Goal: Information Seeking & Learning: Learn about a topic

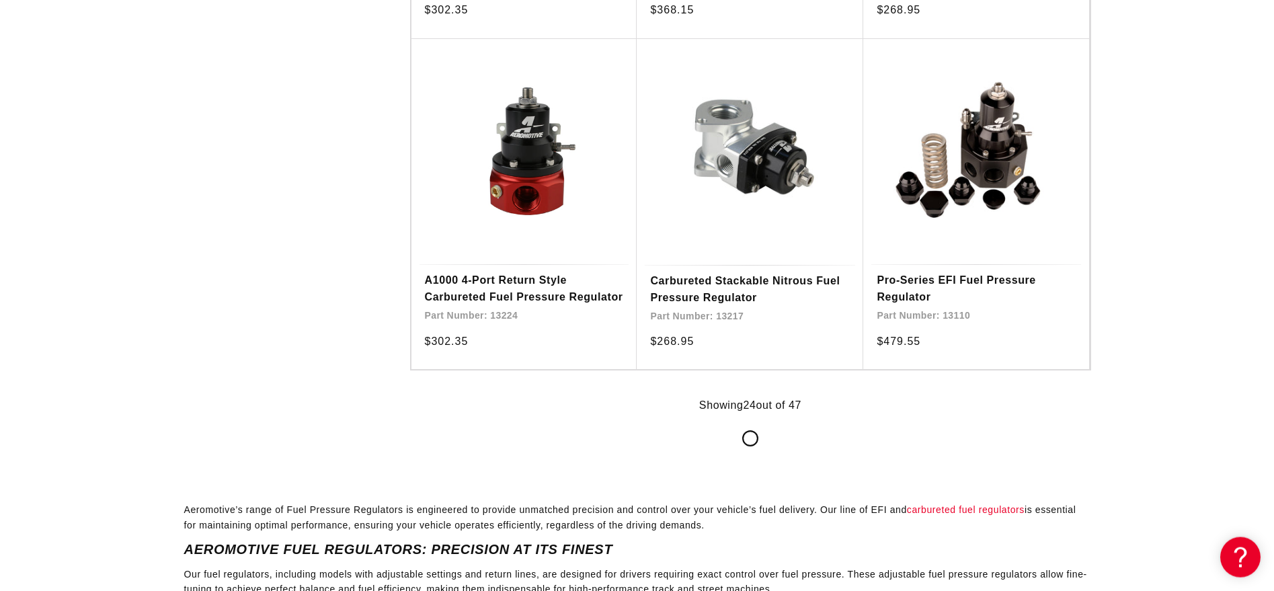
scroll to position [2743, 0]
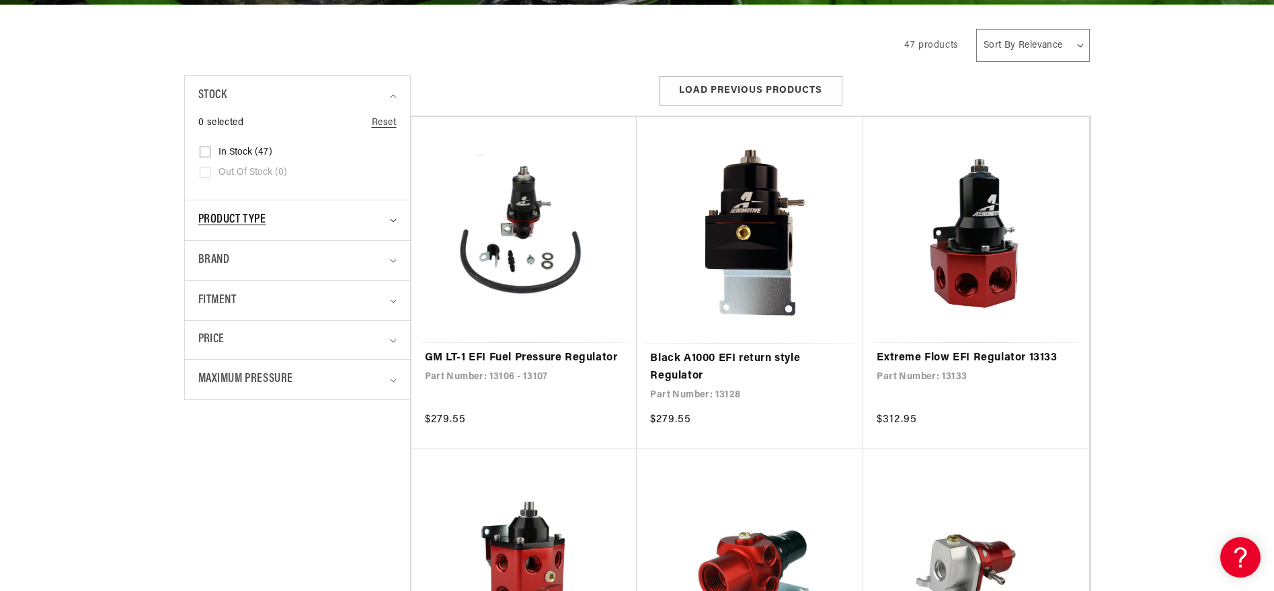
click at [325, 230] on div "Product type" at bounding box center [291, 219] width 187 height 19
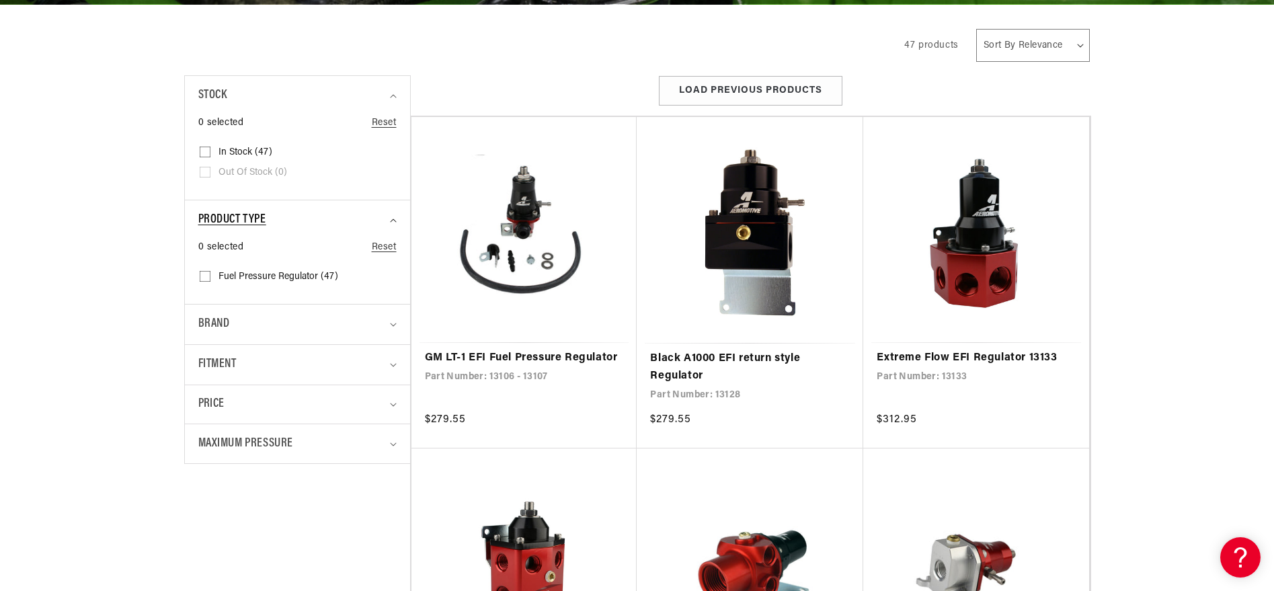
click at [325, 230] on div "Product type" at bounding box center [291, 219] width 187 height 19
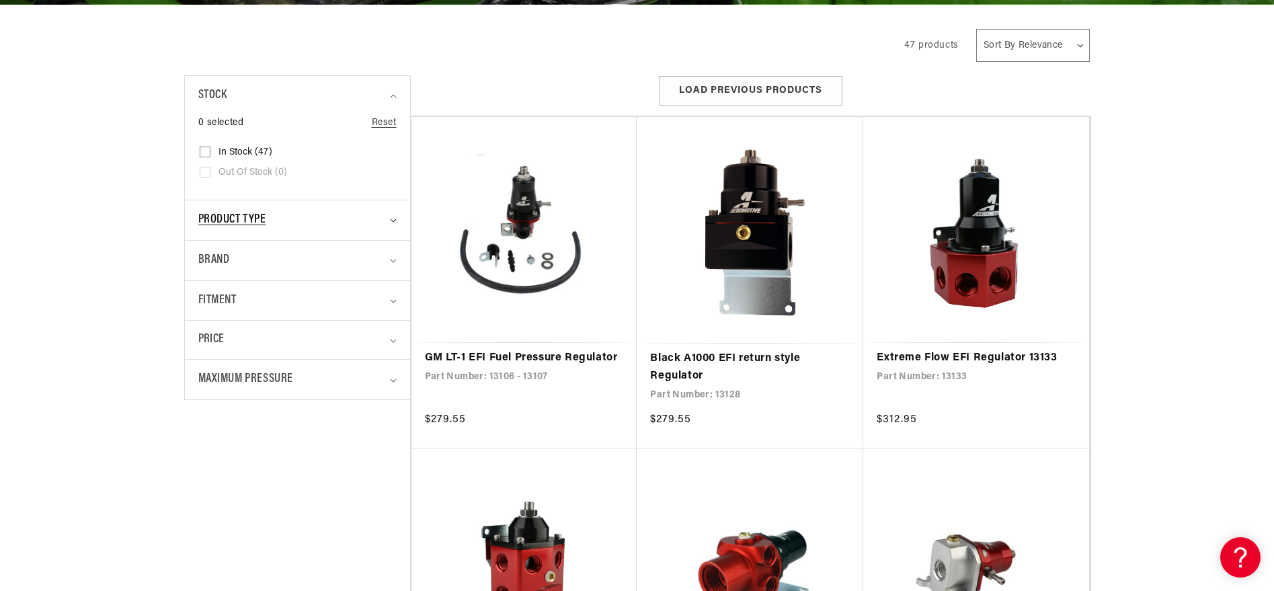
click at [325, 230] on div "Product type" at bounding box center [291, 219] width 187 height 19
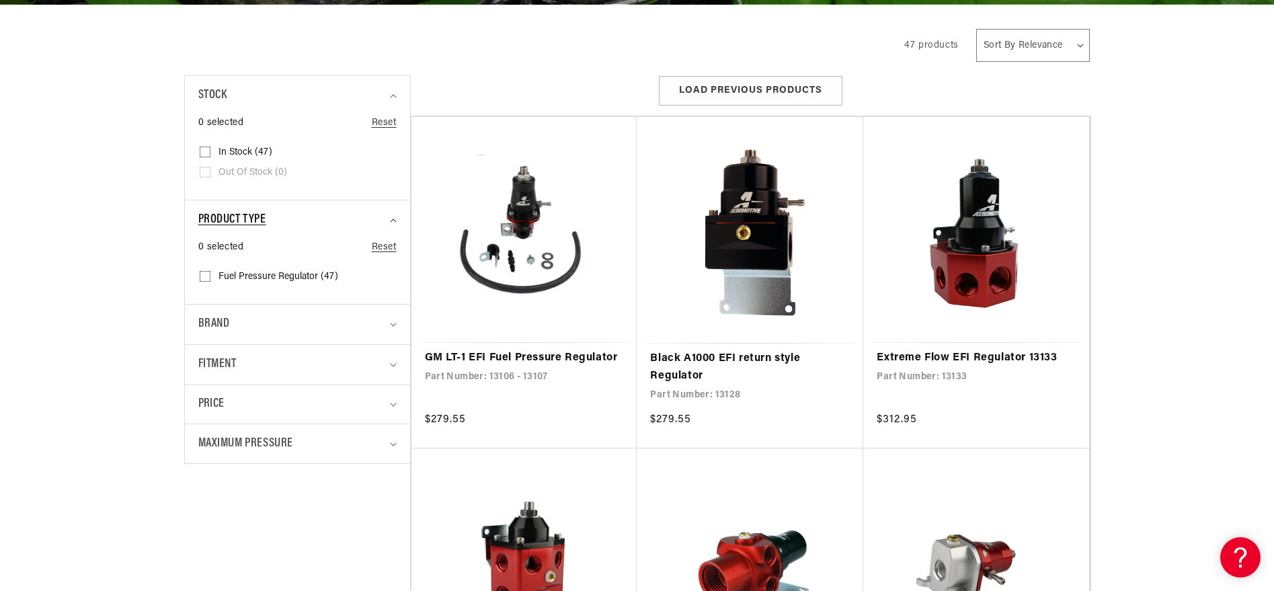
click at [325, 230] on div "Product type" at bounding box center [291, 219] width 187 height 19
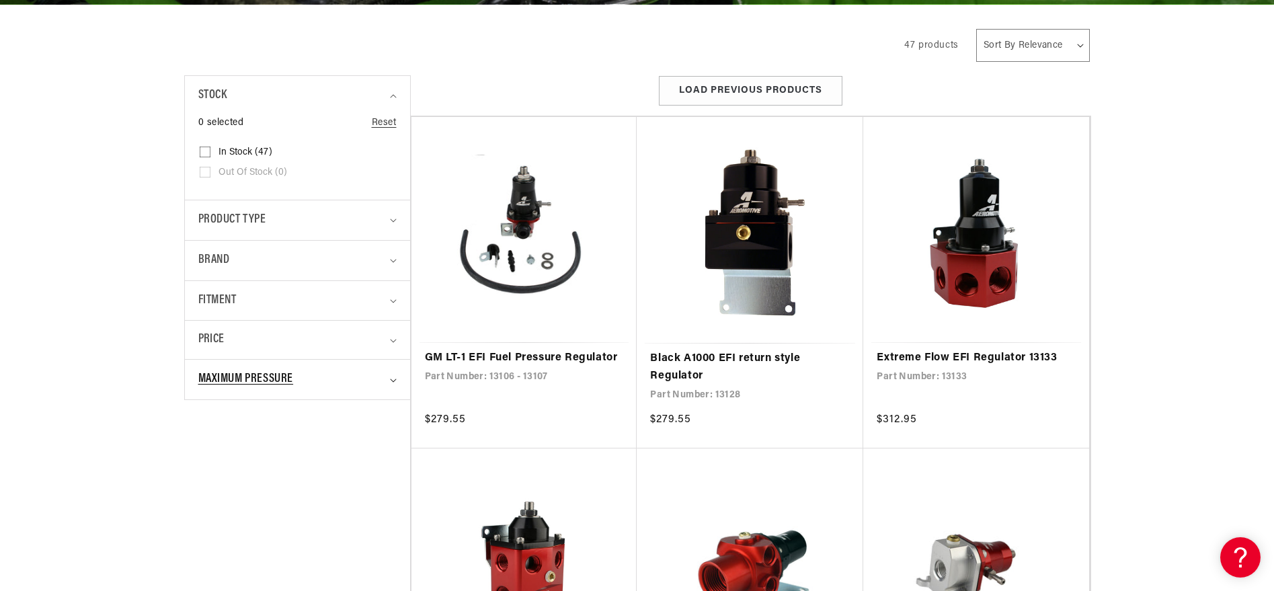
click at [307, 389] on div "Maximum Pressure" at bounding box center [291, 379] width 187 height 19
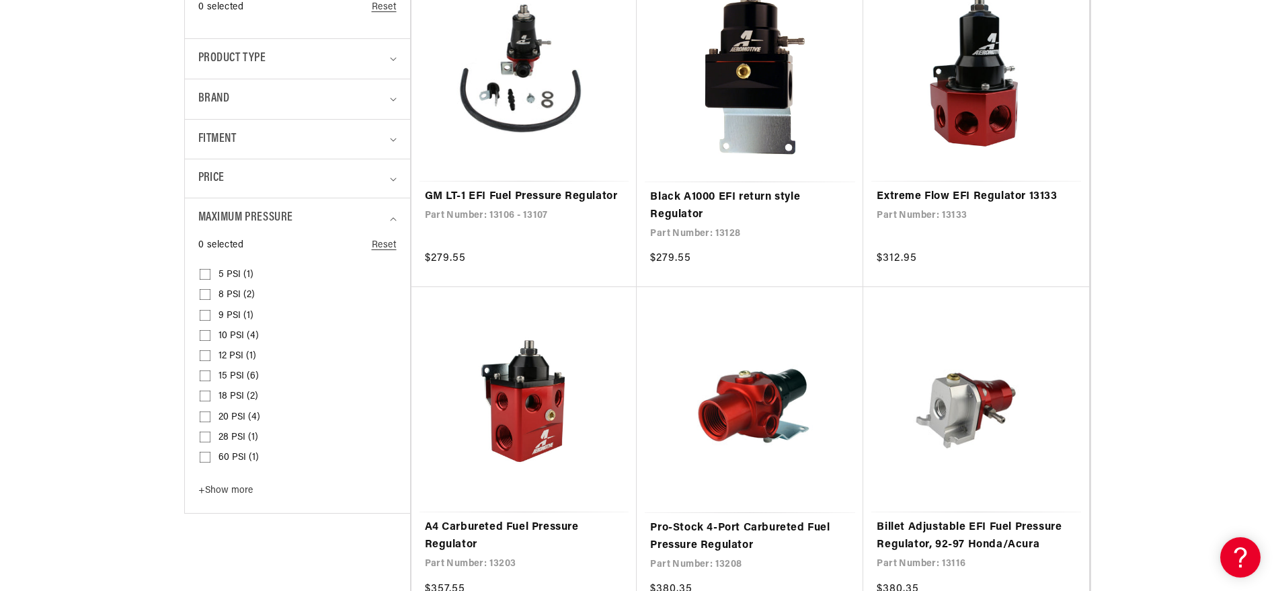
scroll to position [565, 0]
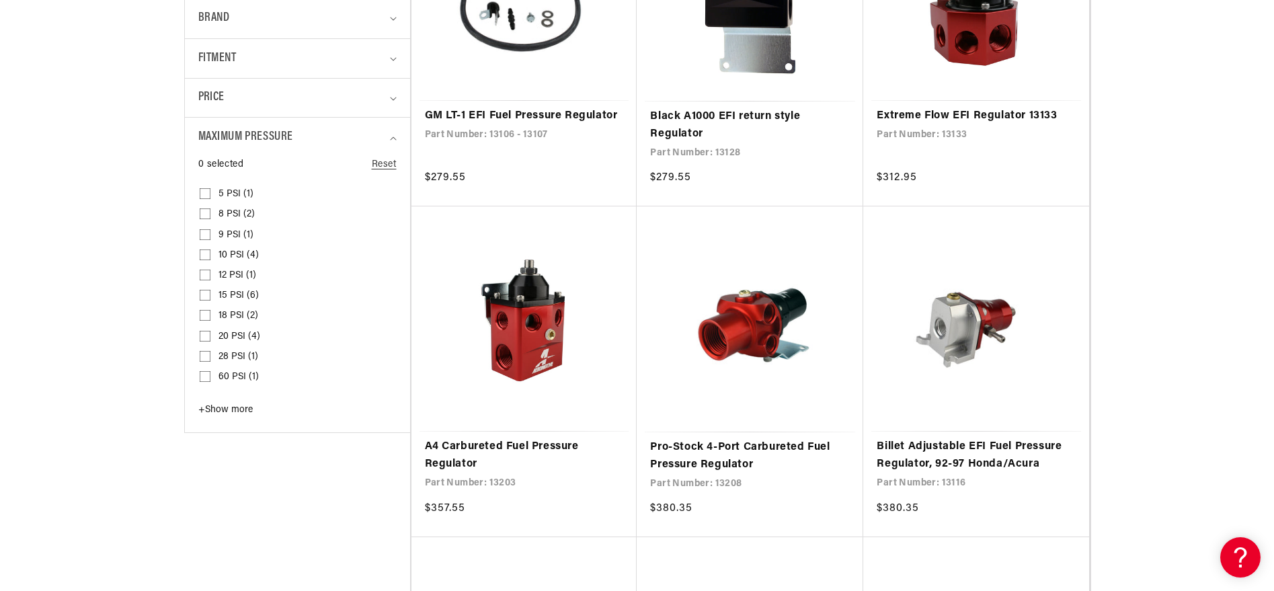
click at [198, 415] on span "+ Show more" at bounding box center [225, 410] width 54 height 10
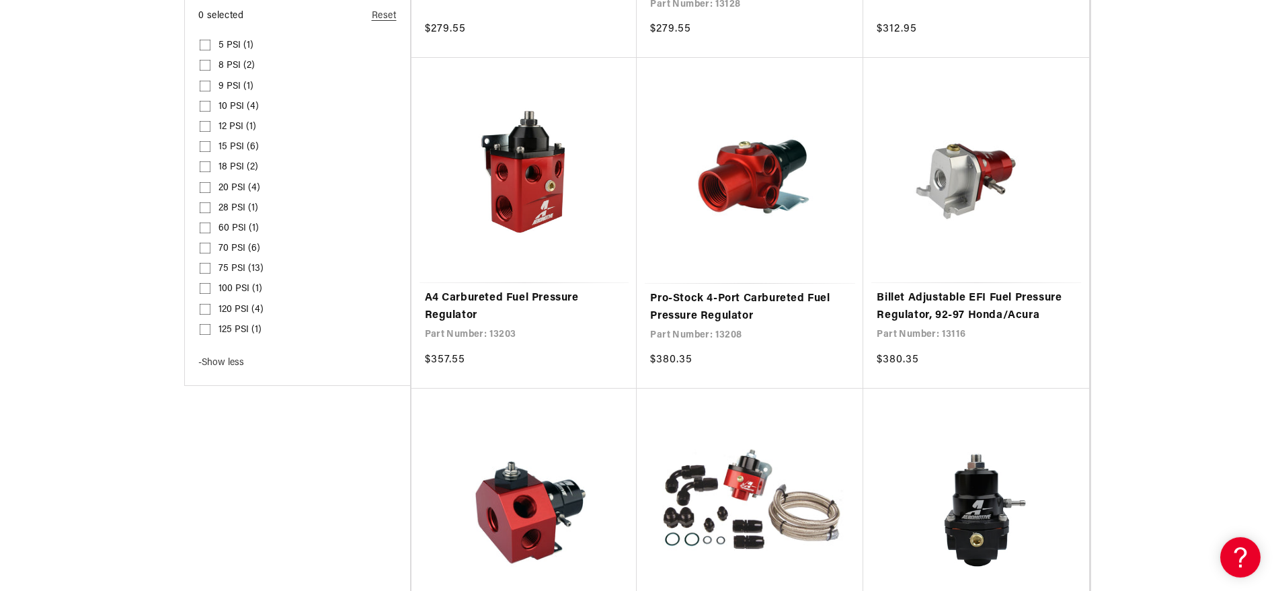
scroll to position [726, 0]
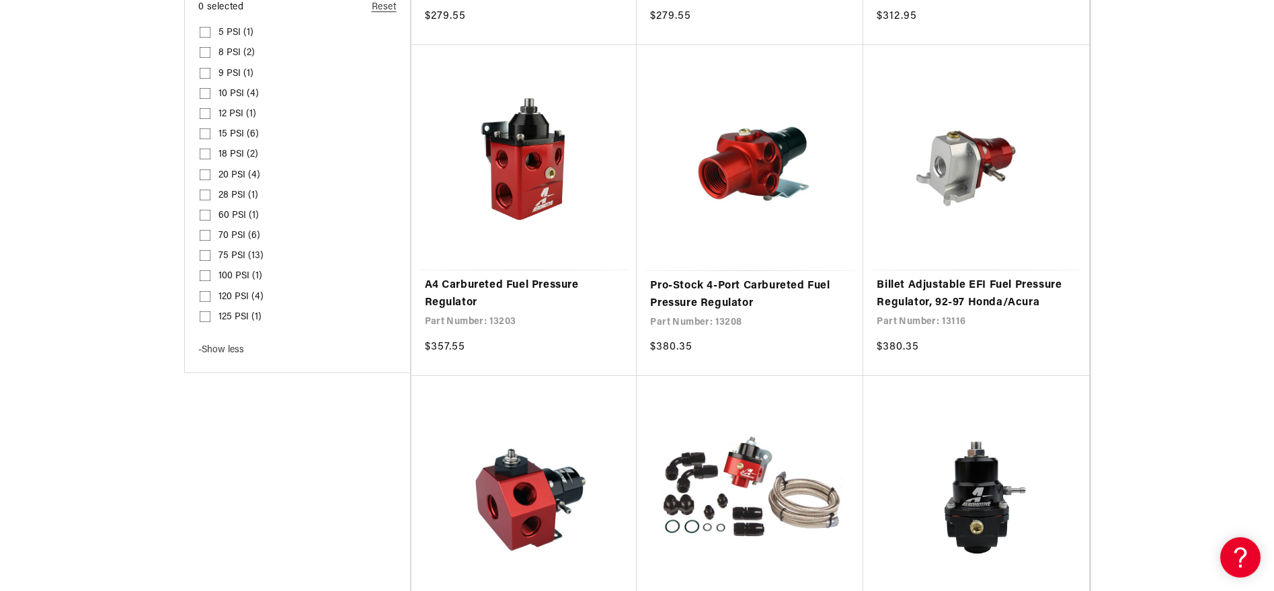
click at [200, 264] on input "75 PSI (13) 75 PSI (13 products)" at bounding box center [205, 258] width 11 height 11
checkbox input "true"
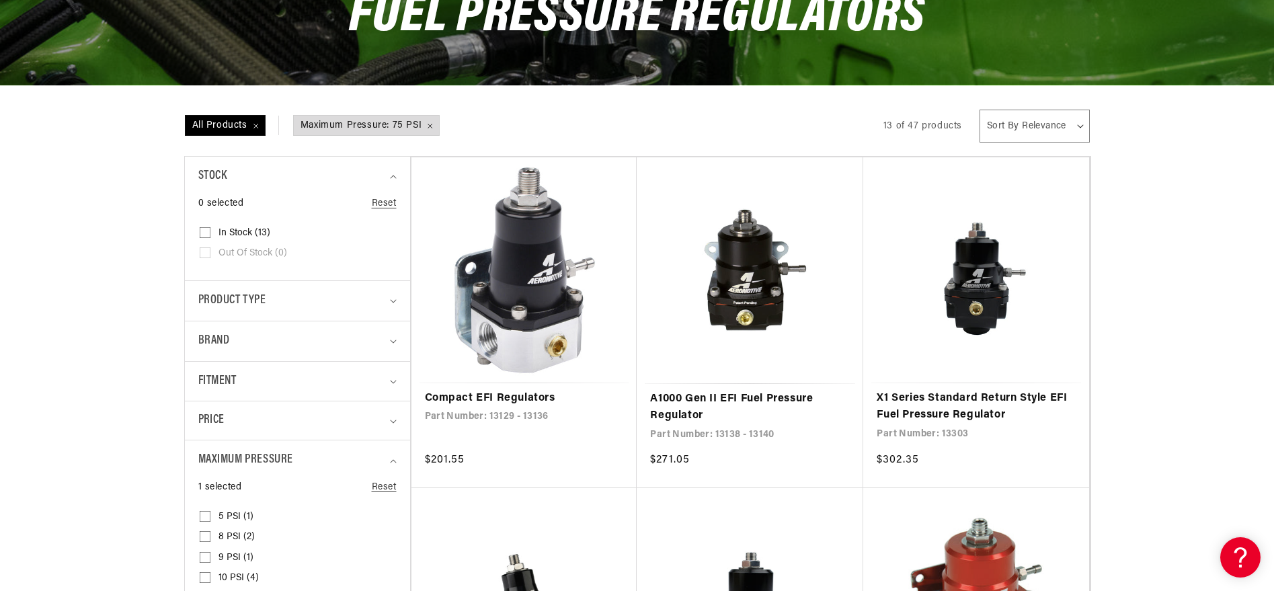
scroll to position [323, 0]
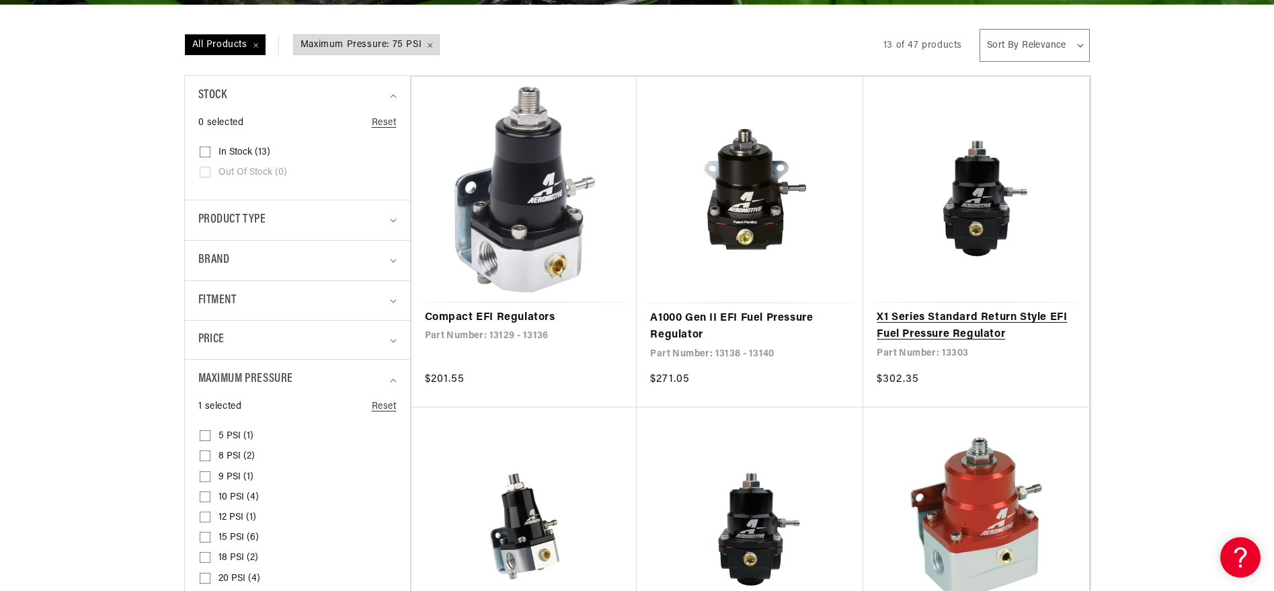
click at [1044, 309] on link "X1 Series Standard Return Style EFI Fuel Pressure Regulator" at bounding box center [976, 326] width 199 height 34
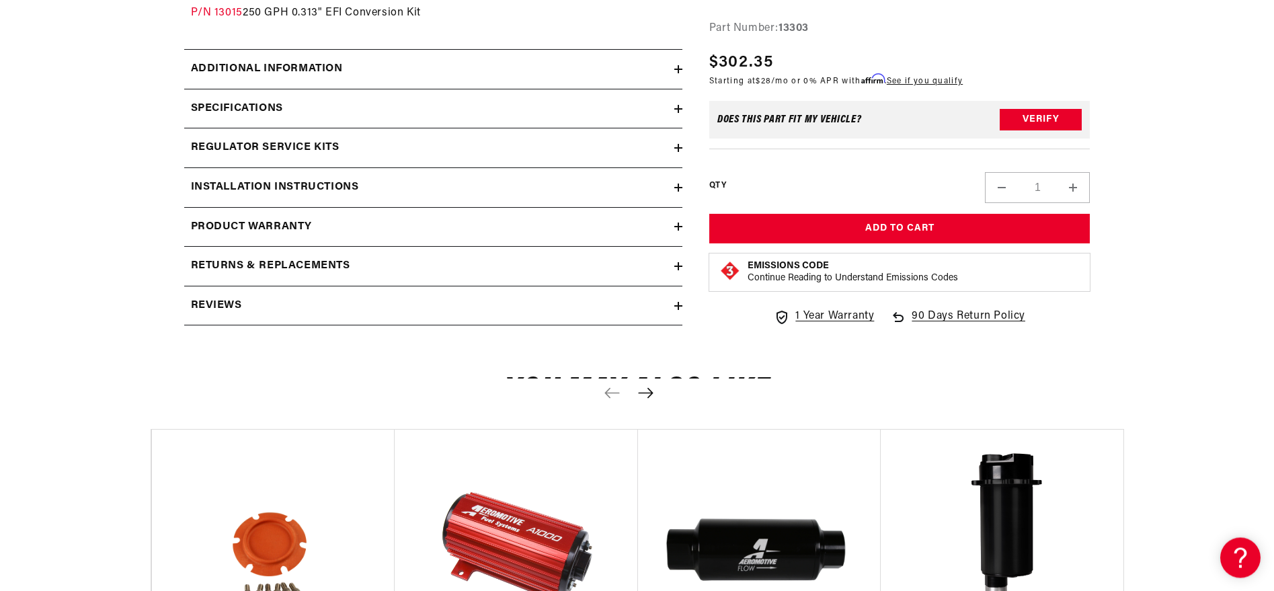
scroll to position [1452, 0]
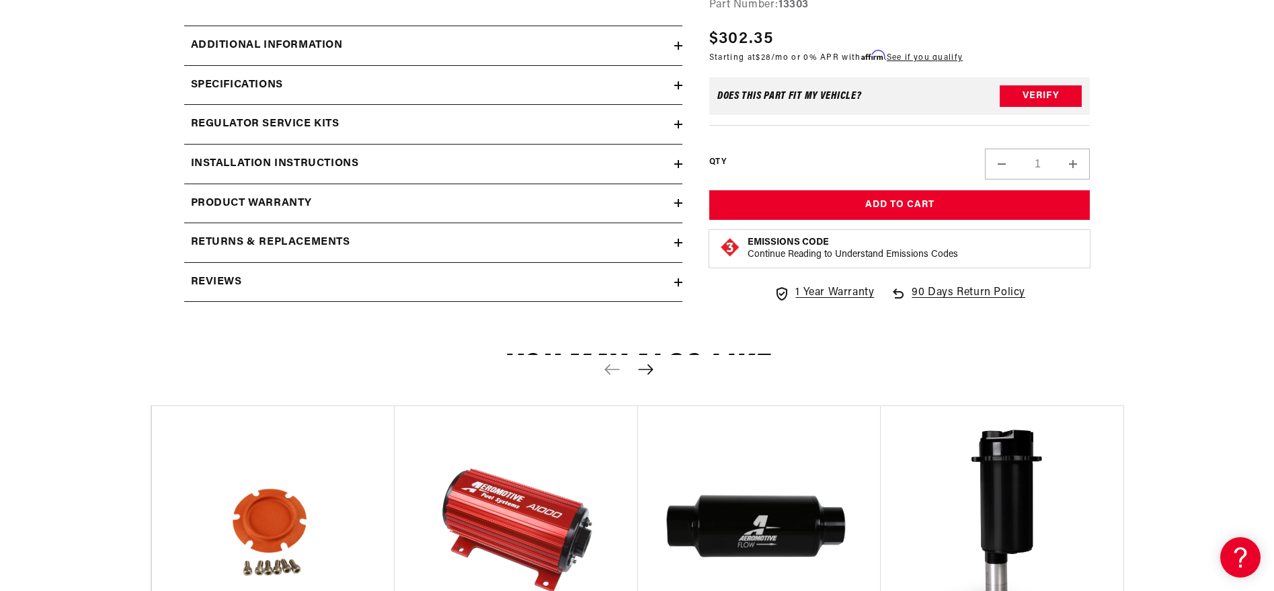
click at [403, 54] on div "Additional information" at bounding box center [429, 45] width 490 height 17
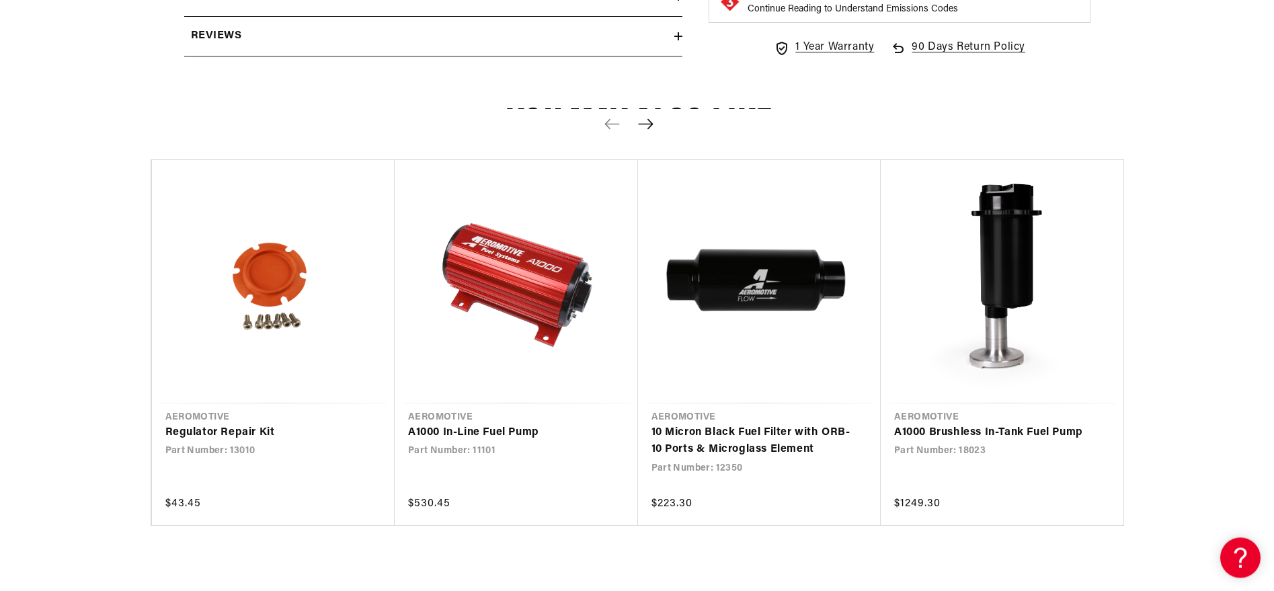
scroll to position [2179, 0]
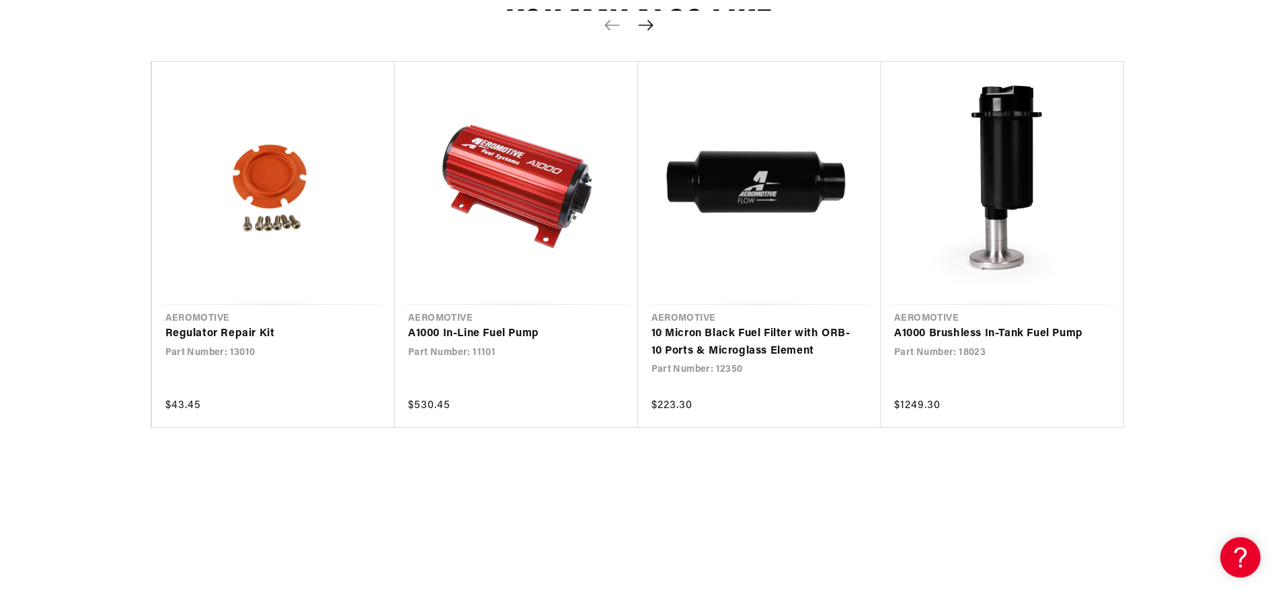
scroll to position [2663, 0]
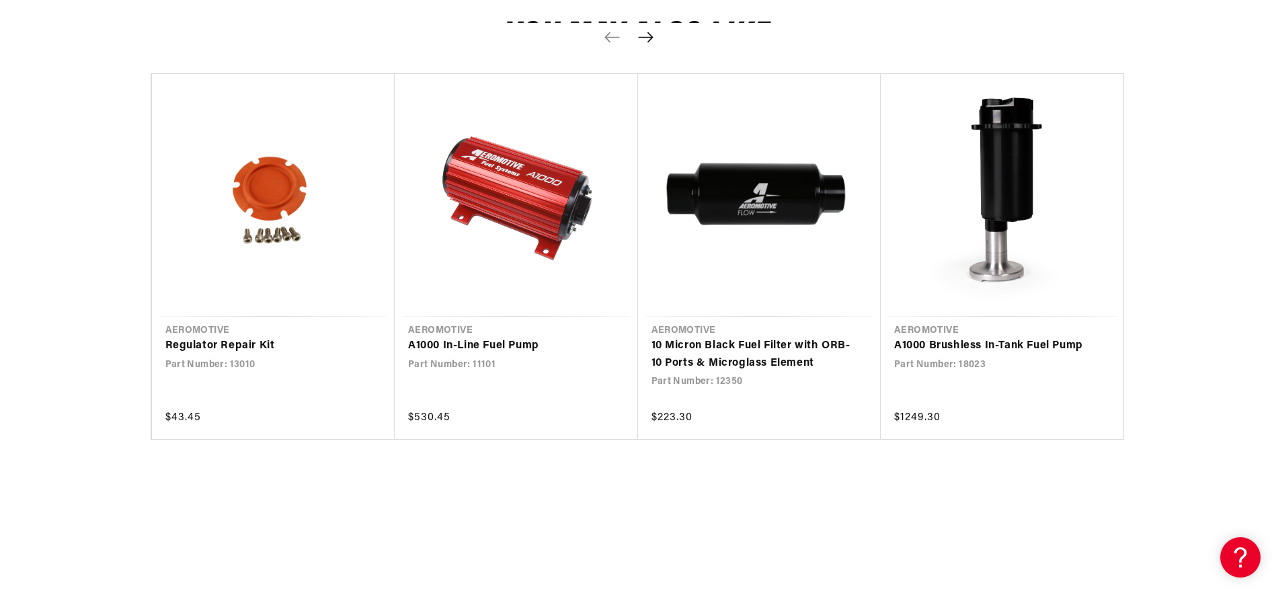
scroll to position [2986, 0]
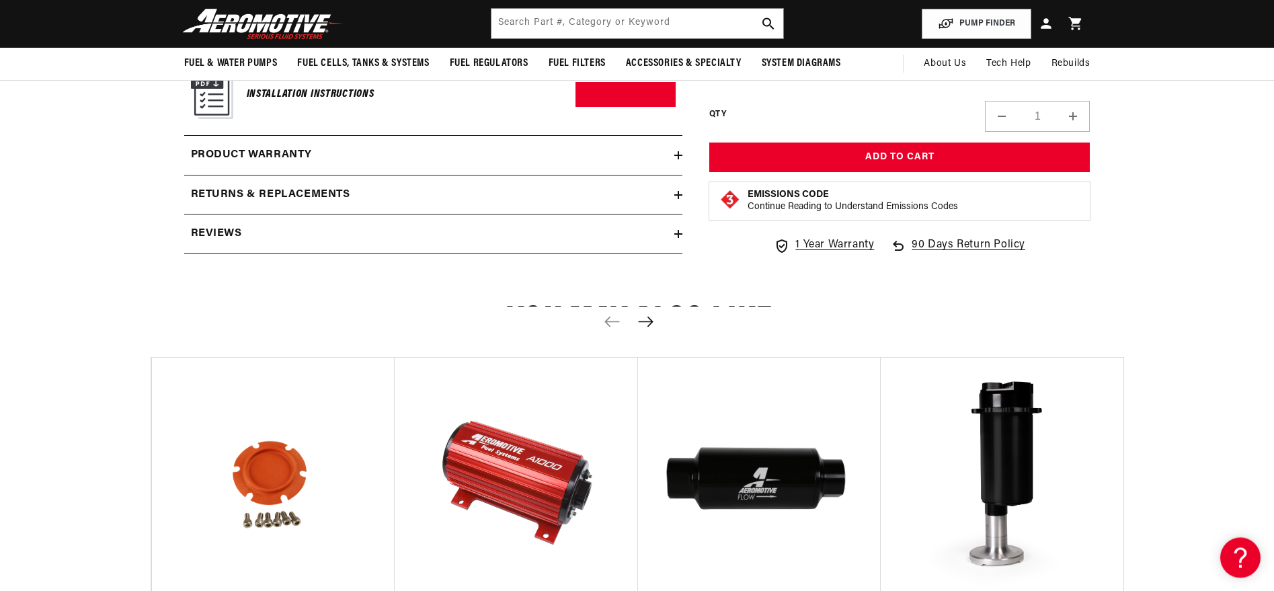
scroll to position [2663, 0]
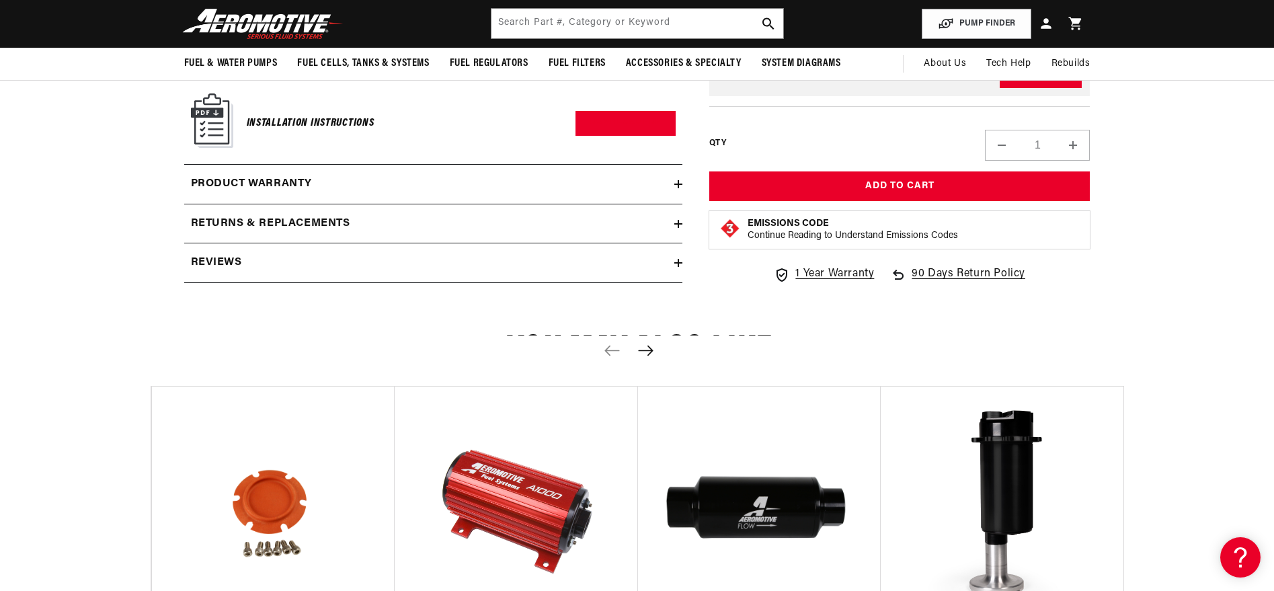
copy div "13303"
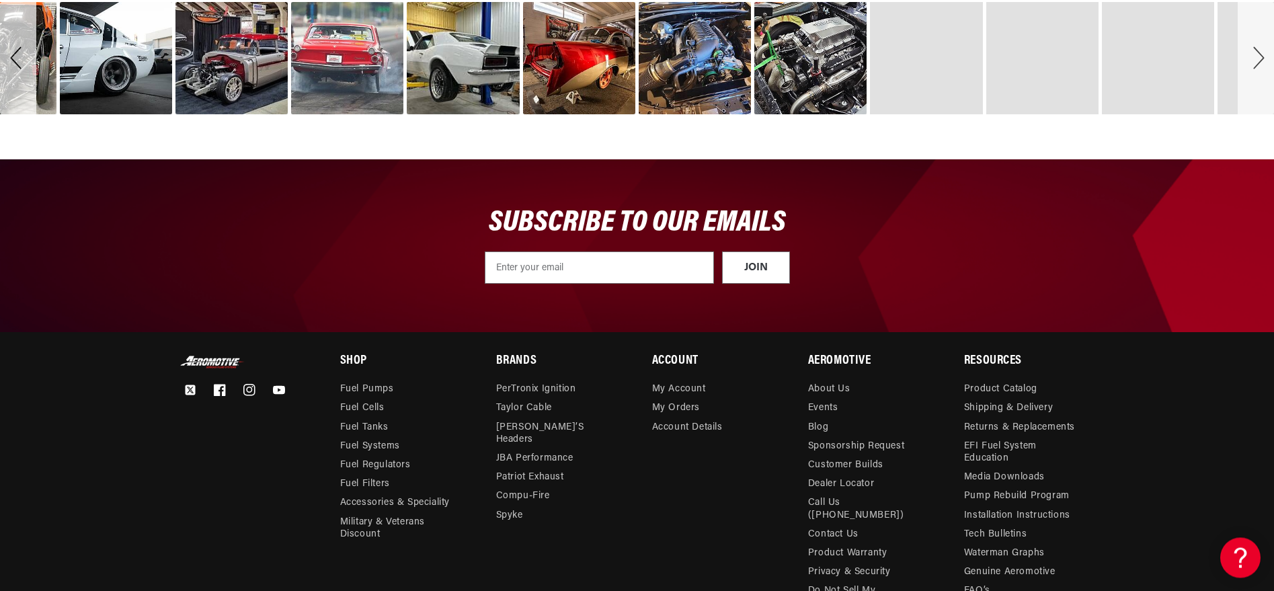
scroll to position [3873, 0]
